Goal: Information Seeking & Learning: Learn about a topic

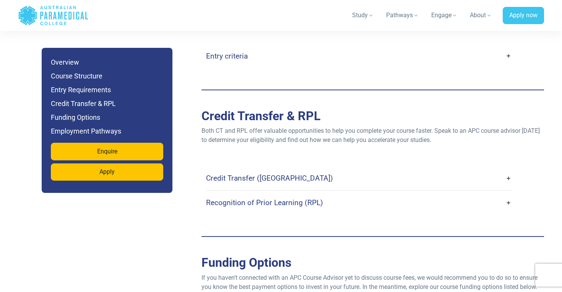
scroll to position [1930, 0]
click at [509, 169] on link "Credit Transfer ([GEOGRAPHIC_DATA])" at bounding box center [359, 178] width 306 height 18
click at [508, 169] on link "Credit Transfer ([GEOGRAPHIC_DATA])" at bounding box center [359, 178] width 306 height 18
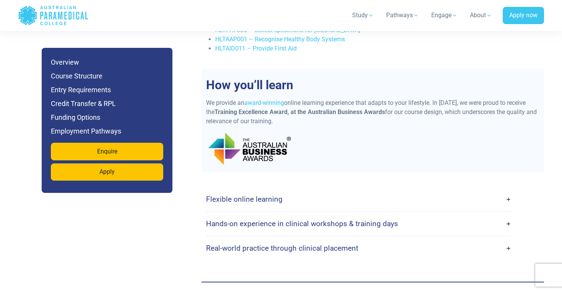
scroll to position [1614, 0]
click at [510, 191] on link "Flexible online learning" at bounding box center [359, 200] width 306 height 18
click at [509, 191] on link "Flexible online learning" at bounding box center [359, 200] width 306 height 18
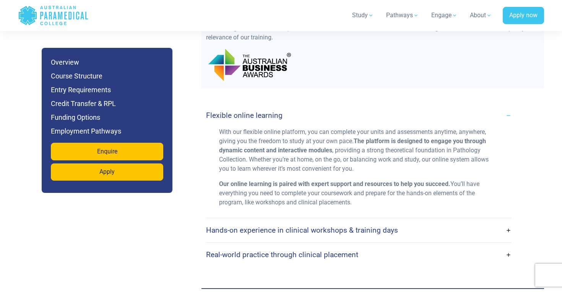
scroll to position [1700, 0]
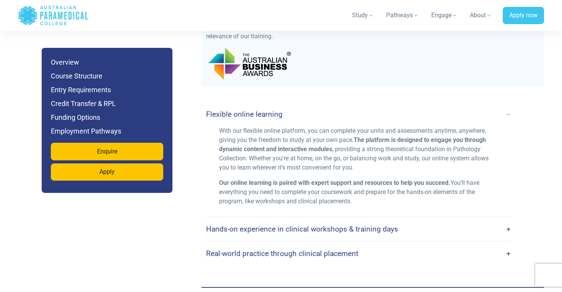
click at [509, 220] on link "Hands-on experience in clinical workshops & training days" at bounding box center [359, 229] width 306 height 18
click at [508, 220] on link "Hands-on experience in clinical workshops & training days" at bounding box center [359, 229] width 306 height 18
click at [387, 224] on h4 "Hands-on experience in clinical workshops & training days" at bounding box center [302, 228] width 192 height 9
click at [510, 220] on link "Hands-on experience in clinical workshops & training days" at bounding box center [359, 229] width 306 height 18
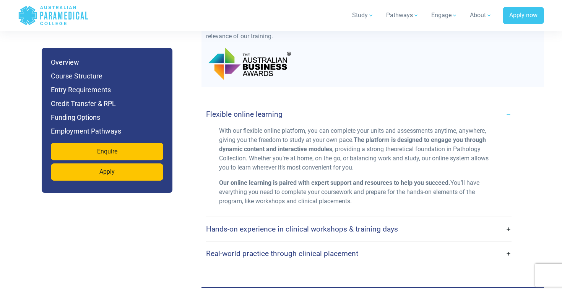
click at [510, 220] on link "Hands-on experience in clinical workshops & training days" at bounding box center [359, 229] width 306 height 18
click at [509, 244] on link "Real-world practice through clinical placement" at bounding box center [359, 253] width 306 height 18
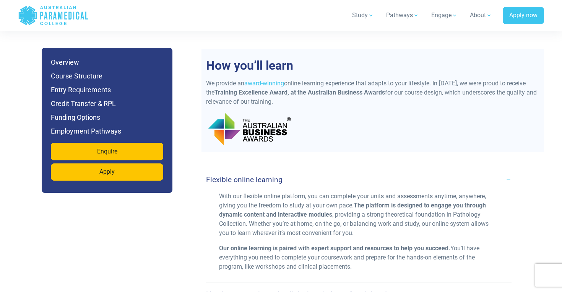
scroll to position [1632, 0]
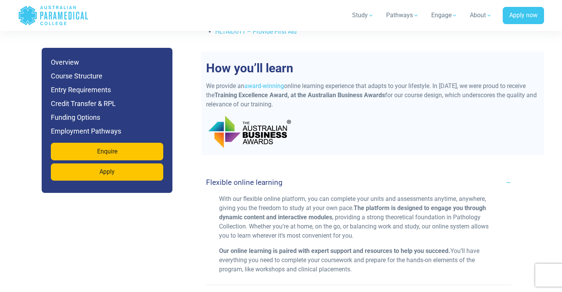
click at [510, 173] on link "Flexible online learning" at bounding box center [359, 182] width 306 height 18
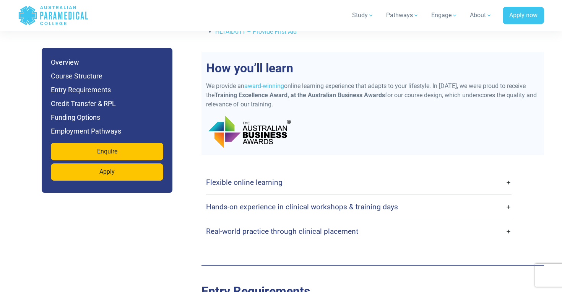
click at [510, 198] on link "Hands-on experience in clinical workshops & training days" at bounding box center [359, 207] width 306 height 18
click at [509, 198] on link "Hands-on experience in clinical workshops & training days" at bounding box center [359, 207] width 306 height 18
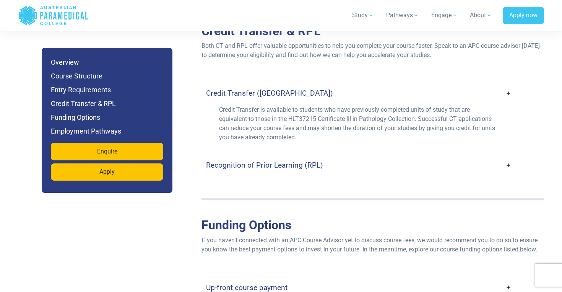
scroll to position [2015, 0]
click at [509, 155] on link "Recognition of Prior Learning (RPL)" at bounding box center [359, 164] width 306 height 18
click at [511, 155] on link "Recognition of Prior Learning (RPL)" at bounding box center [359, 164] width 306 height 18
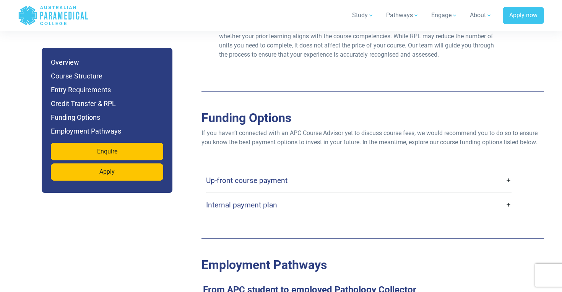
scroll to position [2179, 0]
click at [509, 195] on link "Internal payment plan" at bounding box center [359, 204] width 306 height 18
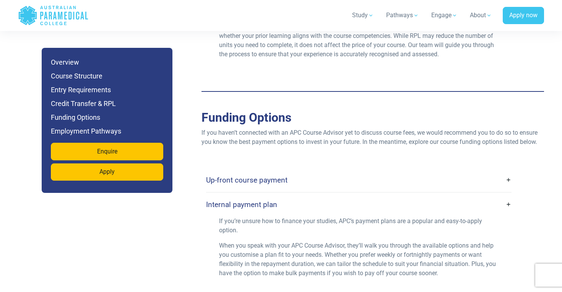
click at [509, 171] on link "Up-front course payment" at bounding box center [359, 180] width 306 height 18
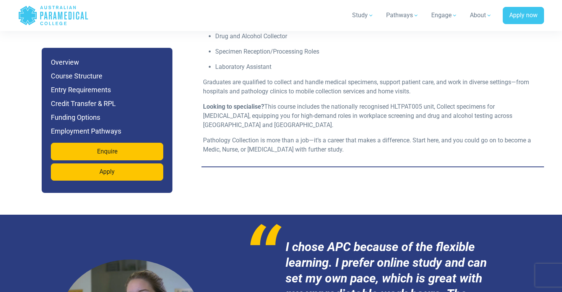
scroll to position [2577, 0]
